Goal: Information Seeking & Learning: Learn about a topic

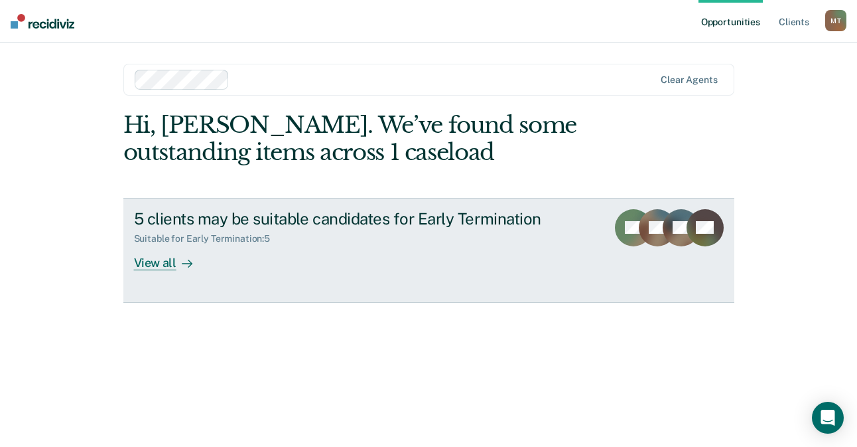
click at [396, 221] on div "5 clients may be suitable candidates for Early Termination" at bounding box center [365, 218] width 463 height 19
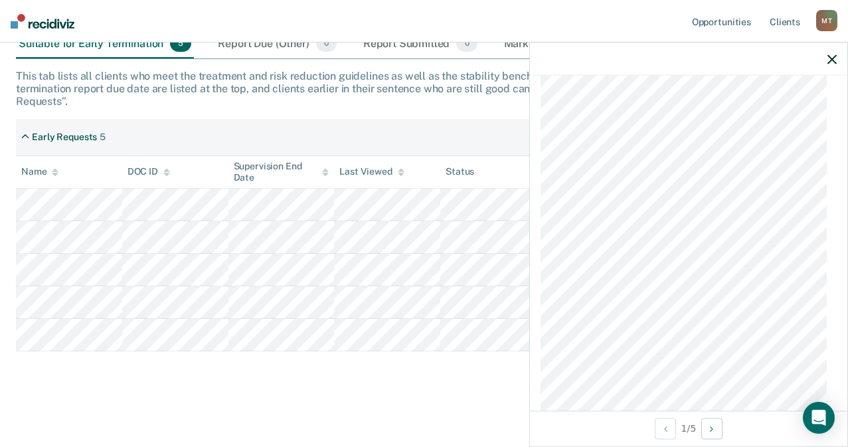
scroll to position [1124, 0]
